Goal: Complete application form: Complete application form

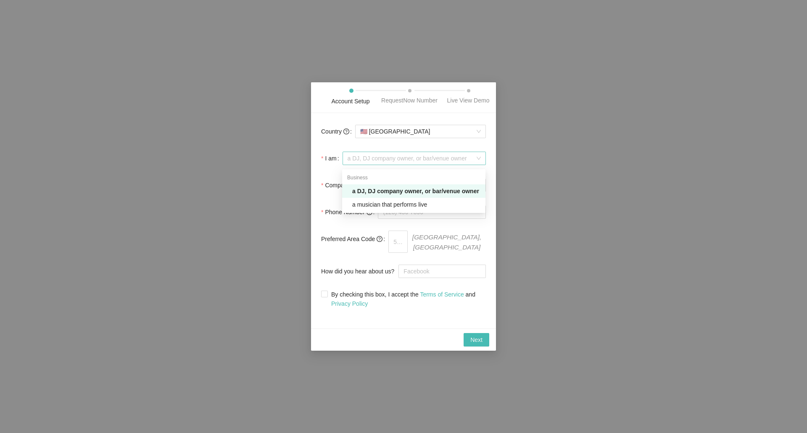
click at [365, 162] on span "a DJ, DJ company owner, or bar/venue owner" at bounding box center [414, 158] width 133 height 13
click at [396, 203] on div "a musician that performs live" at bounding box center [416, 204] width 128 height 9
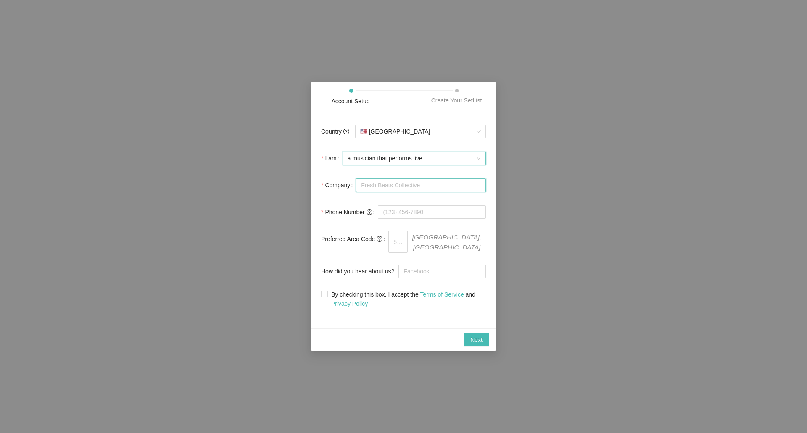
click at [384, 189] on input "Company" at bounding box center [421, 185] width 130 height 13
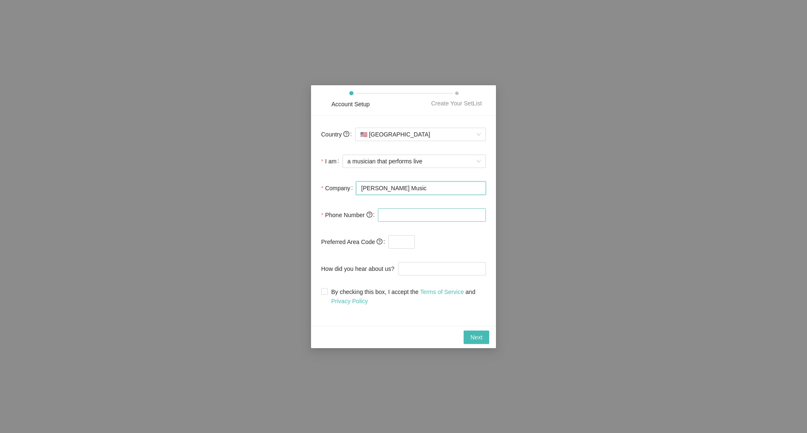
type input "[PERSON_NAME] Music"
click at [391, 215] on input "tel" at bounding box center [432, 215] width 108 height 13
type input "[PHONE_NUMBER]"
click at [430, 243] on span at bounding box center [450, 241] width 71 height 13
click at [322, 290] on input "By checking this box, I accept the Terms of Service and Privacy Policy" at bounding box center [324, 291] width 6 height 6
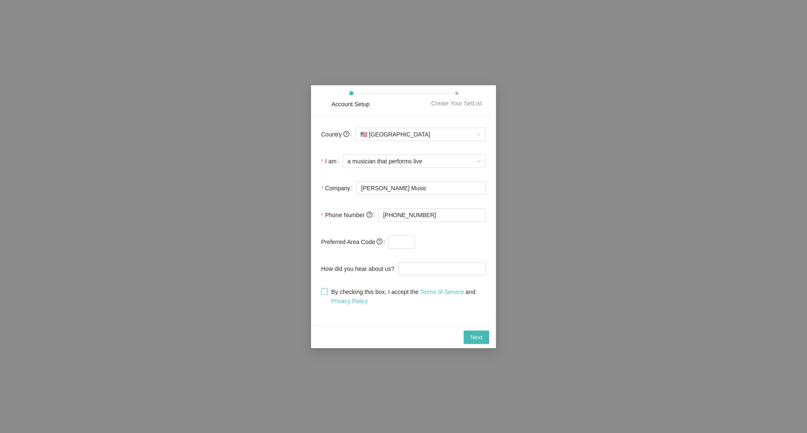
checkbox input "true"
click at [473, 335] on span "Next" at bounding box center [476, 337] width 12 height 9
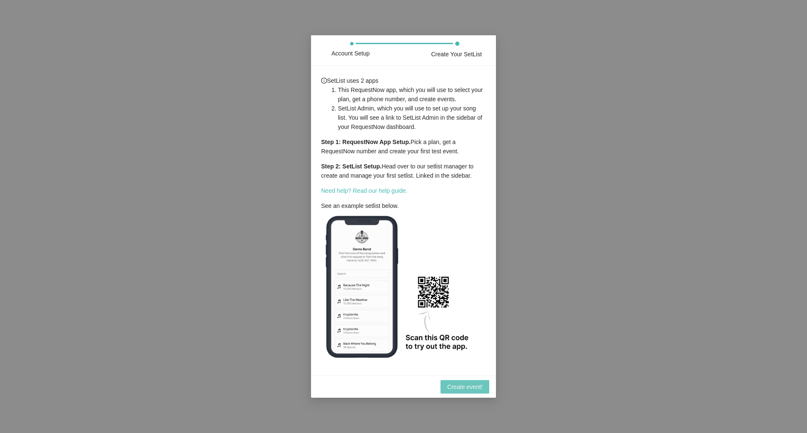
click at [459, 386] on span "Create event!" at bounding box center [464, 387] width 35 height 9
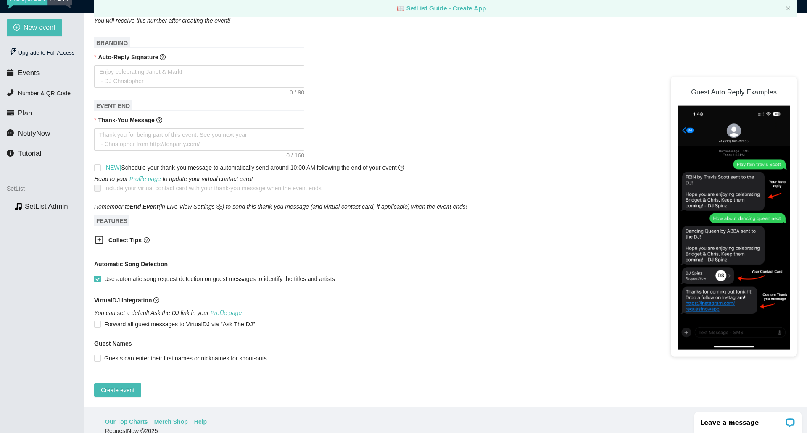
scroll to position [27, 0]
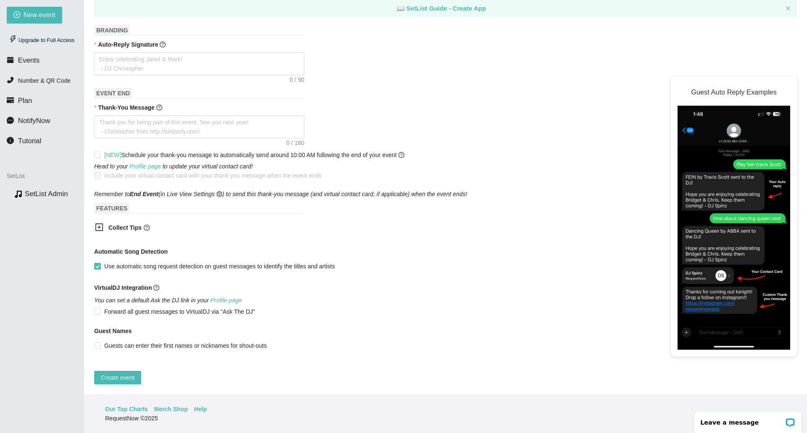
click at [100, 226] on icon "plus-square" at bounding box center [100, 228] width 4 height 4
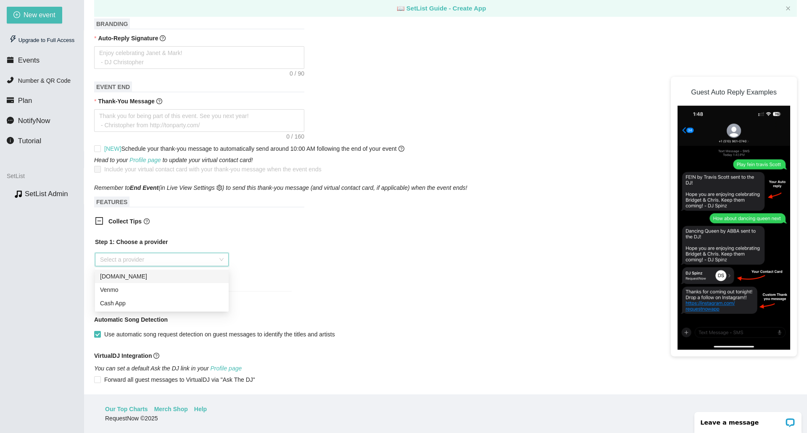
click at [211, 263] on input "search" at bounding box center [159, 259] width 118 height 13
click at [103, 290] on div "Venmo" at bounding box center [162, 289] width 124 height 9
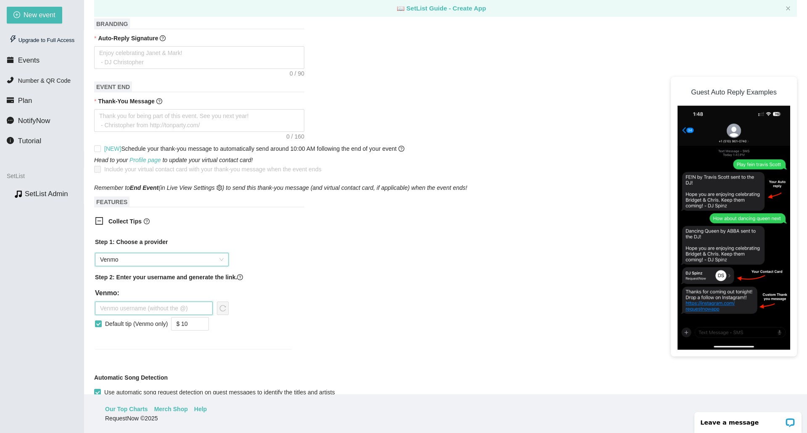
click at [126, 308] on input "text" at bounding box center [154, 308] width 118 height 13
type input "Casey_Bowen"
click at [222, 308] on icon "reload" at bounding box center [222, 308] width 7 height 7
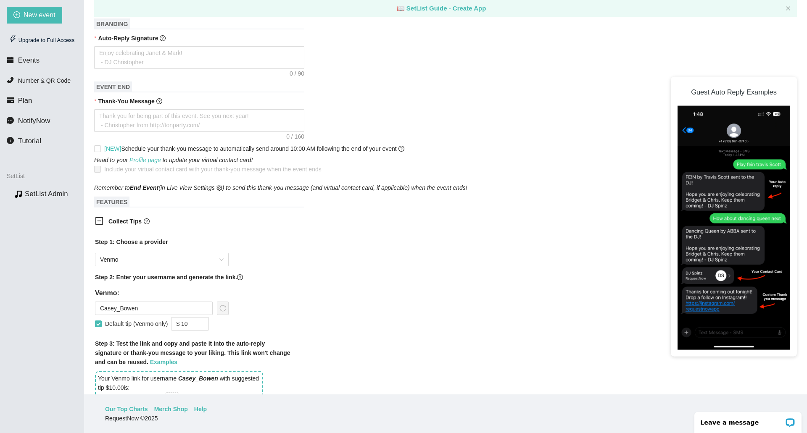
scroll to position [326, 0]
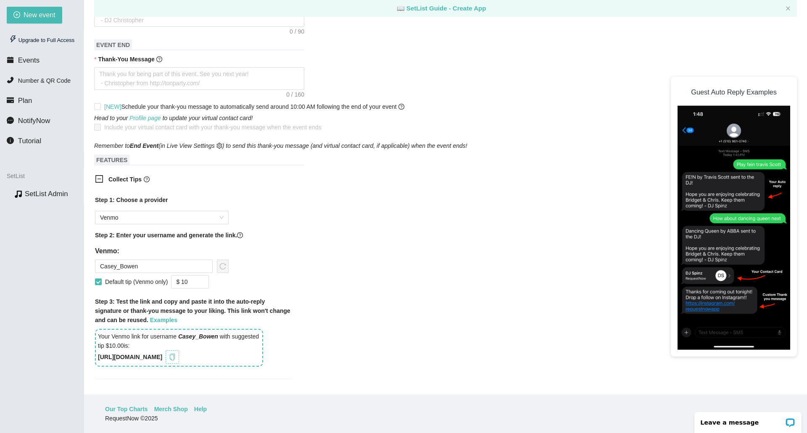
click at [176, 358] on icon "copy" at bounding box center [172, 357] width 7 height 7
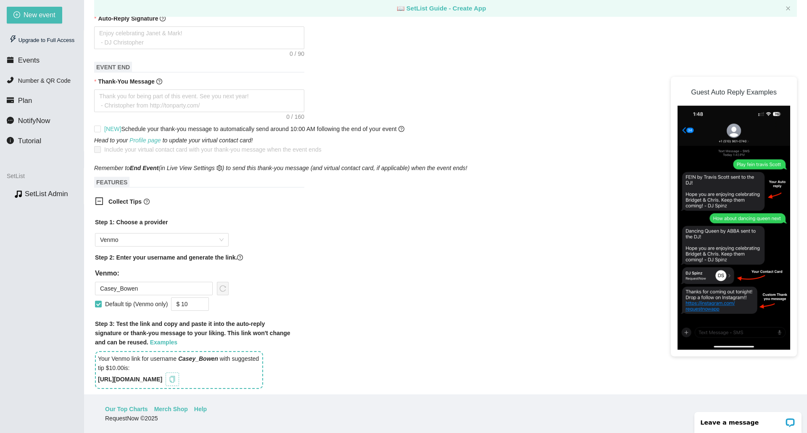
scroll to position [284, 0]
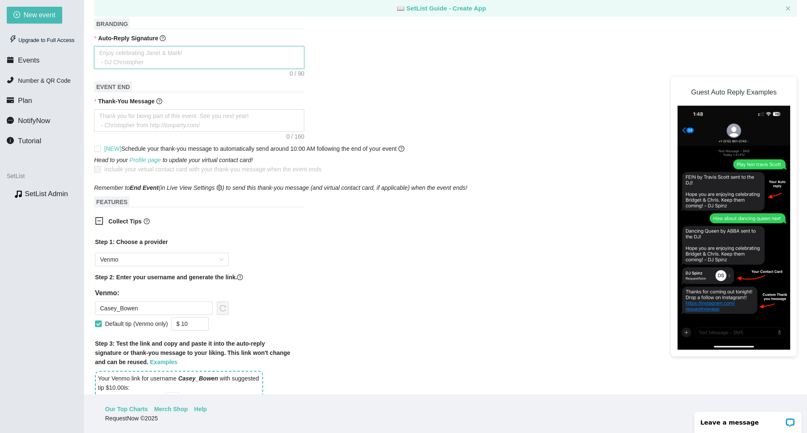
click at [127, 60] on textarea "Auto-Reply Signature" at bounding box center [199, 57] width 210 height 23
paste textarea "[URL][DOMAIN_NAME]"
type textarea "[URL][DOMAIN_NAME]"
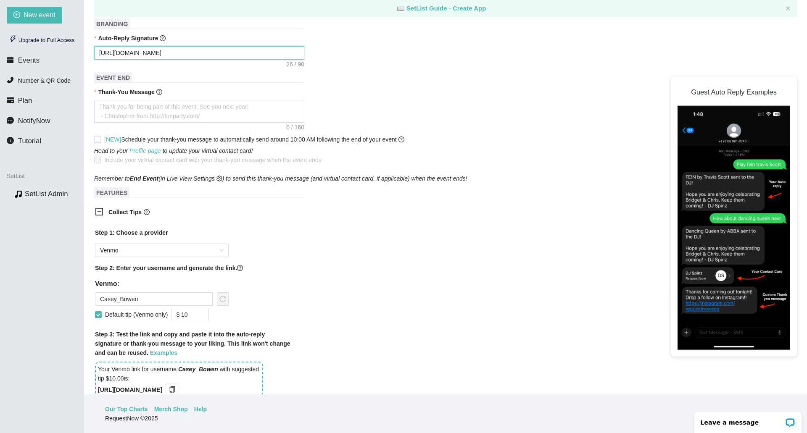
type textarea "[URL][DOMAIN_NAME]"
click at [402, 53] on div "[URL][DOMAIN_NAME]" at bounding box center [445, 52] width 703 height 13
click at [98, 140] on input "[NEW] Schedule your thank-you message to automatically send around 10:00 AM fol…" at bounding box center [97, 139] width 6 height 6
checkbox input "true"
